Goal: Transaction & Acquisition: Purchase product/service

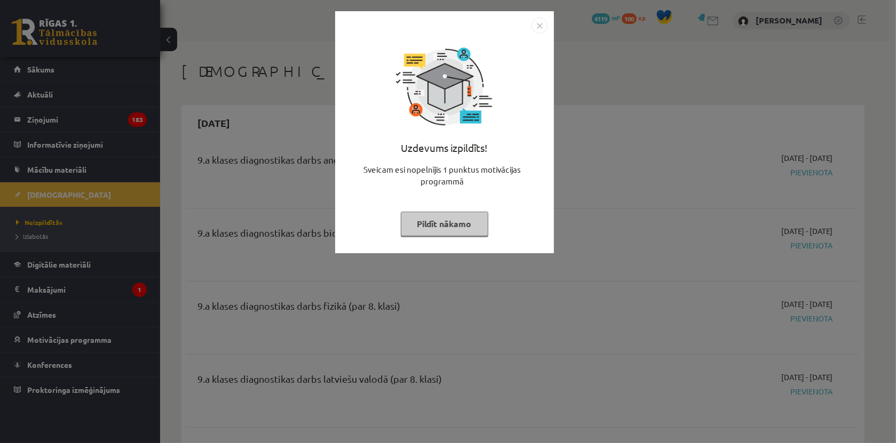
click at [456, 226] on button "Pildīt nākamo" at bounding box center [444, 224] width 87 height 25
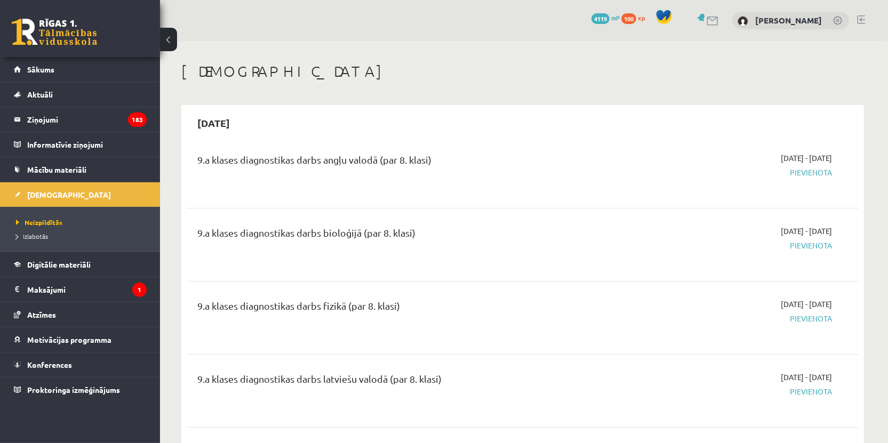
click at [60, 23] on link at bounding box center [54, 32] width 85 height 27
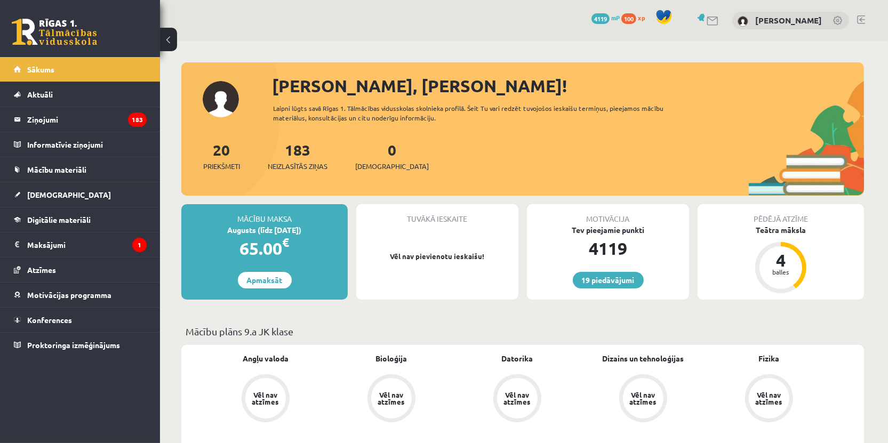
click at [258, 243] on div "65.00 €" at bounding box center [264, 249] width 166 height 26
click at [267, 286] on link "Apmaksāt" at bounding box center [265, 280] width 54 height 17
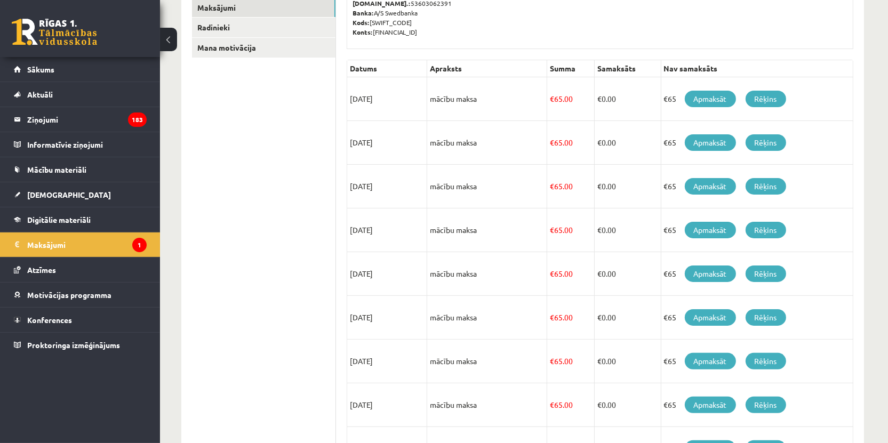
scroll to position [96, 0]
